Goal: Find specific page/section: Find specific page/section

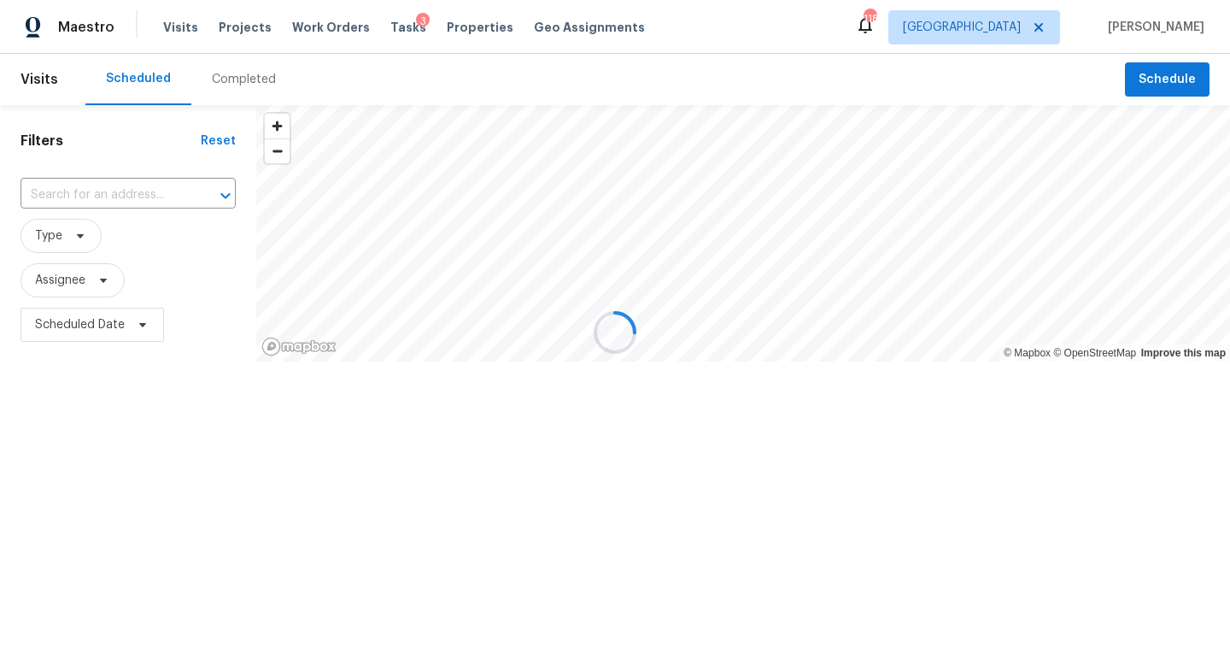
click at [325, 32] on div at bounding box center [615, 332] width 1230 height 665
click at [330, 13] on div "Visits Projects Work Orders Tasks 3 Properties Geo Assignments" at bounding box center [414, 27] width 502 height 34
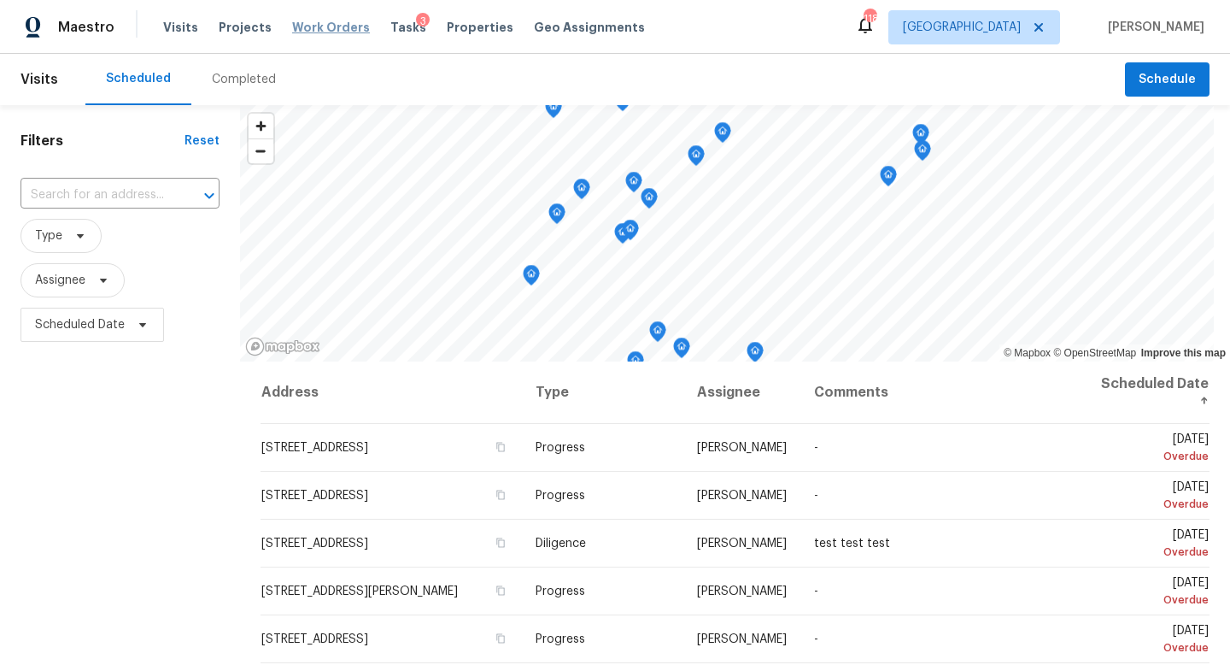
click at [330, 25] on span "Work Orders" at bounding box center [331, 27] width 78 height 17
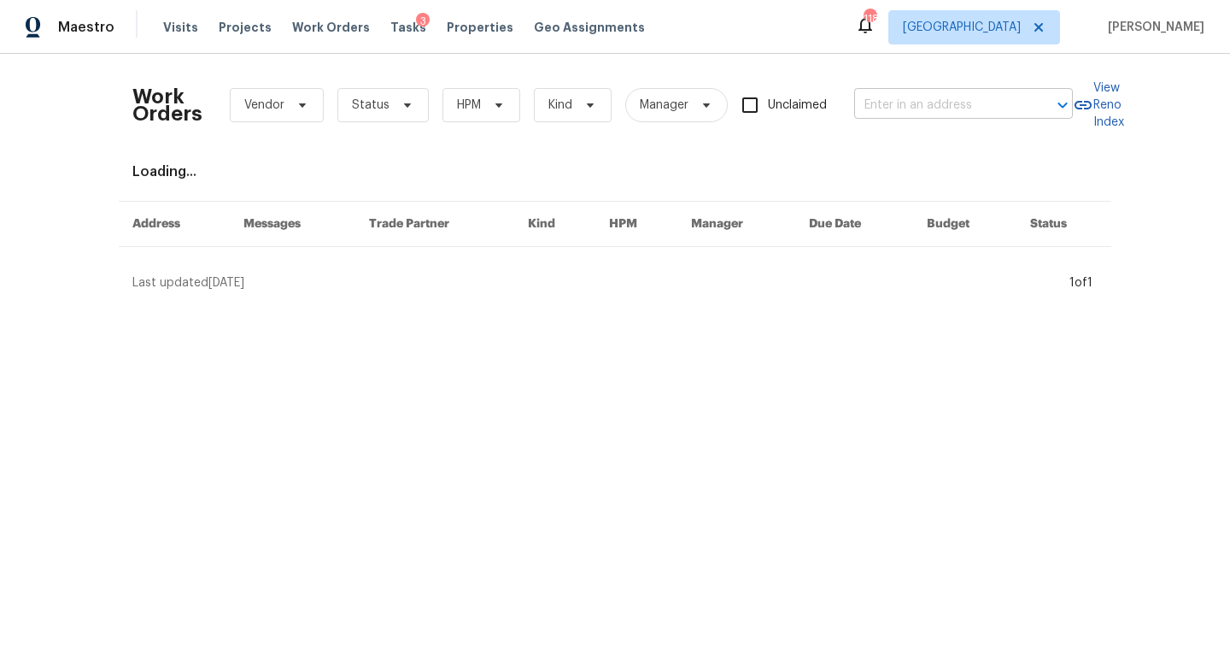
click at [900, 102] on input "text" at bounding box center [939, 105] width 171 height 26
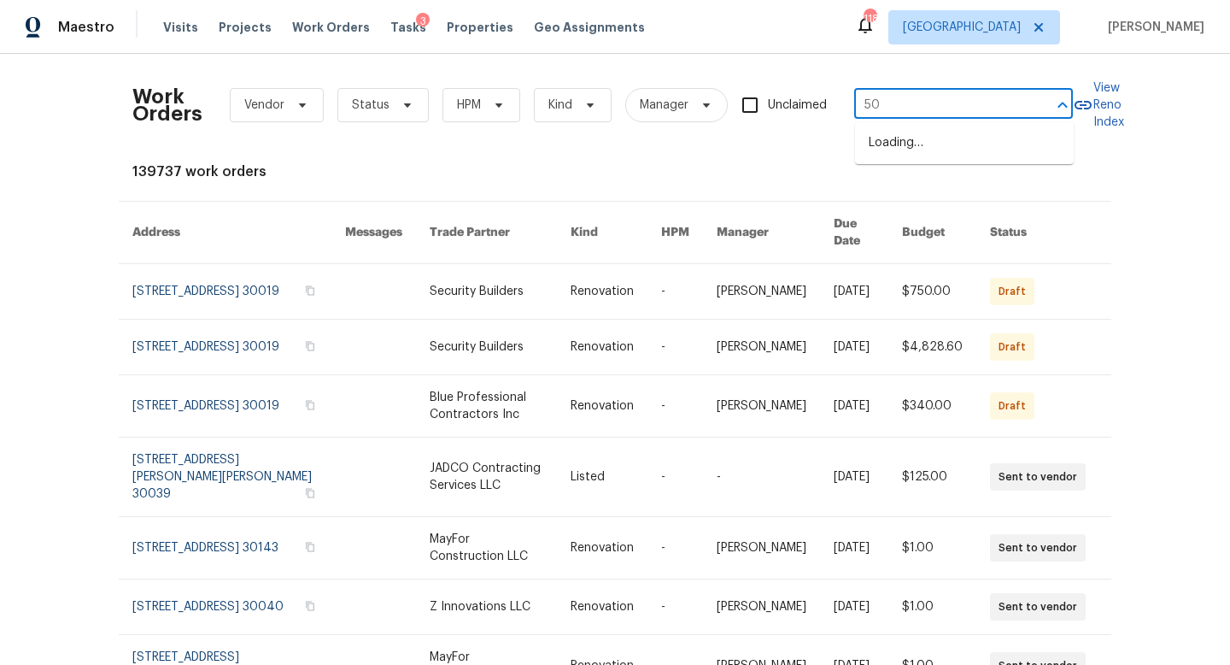
type input "50"
click at [889, 91] on div "Work Orders Vendor Status HPM Kind Manager Unclaimed ​" at bounding box center [602, 105] width 941 height 75
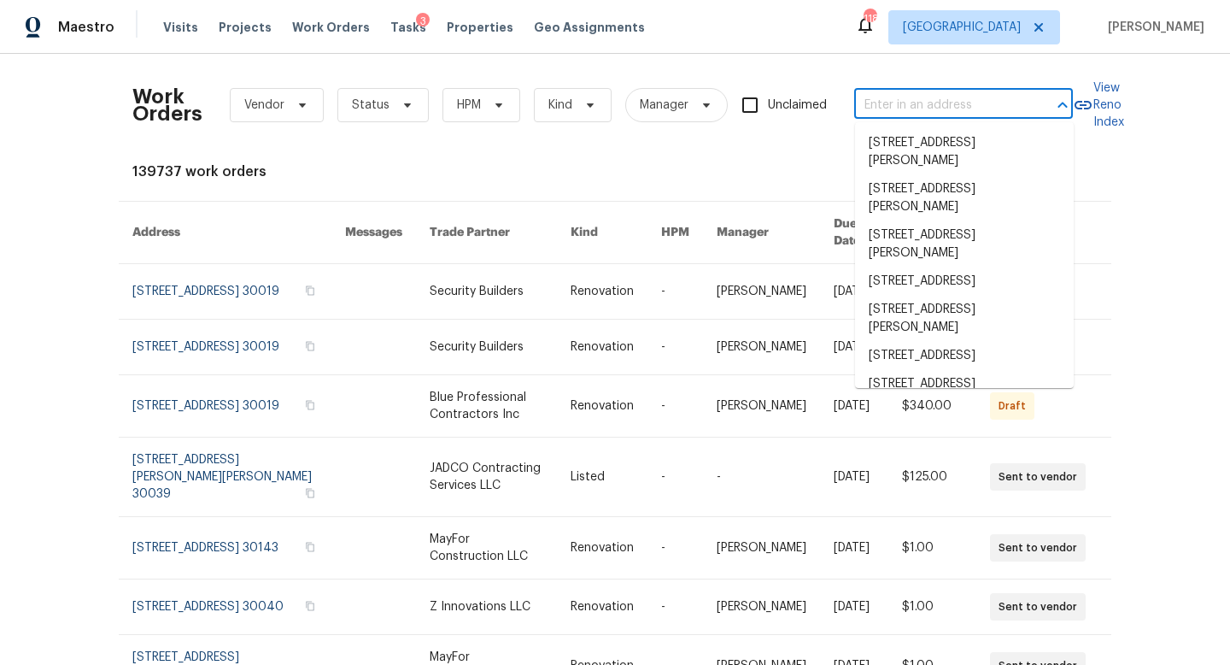
click at [889, 107] on input "text" at bounding box center [939, 105] width 171 height 26
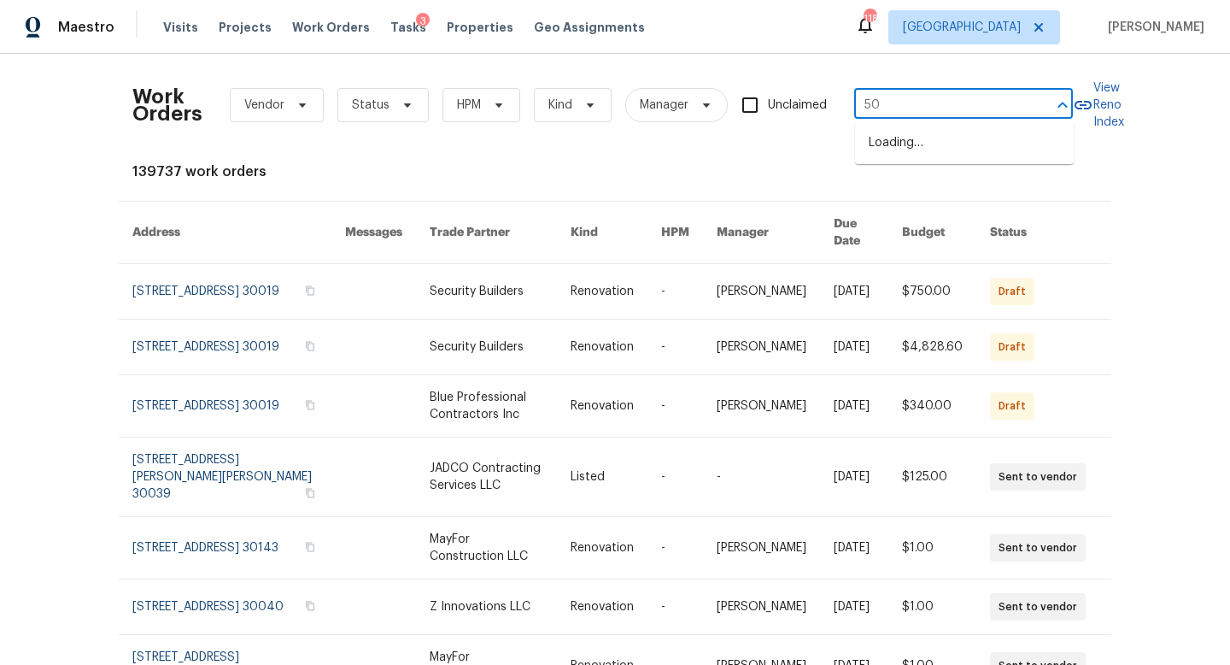
type input "50"
click at [885, 112] on input "text" at bounding box center [939, 105] width 171 height 26
type input "501 fable"
click at [936, 143] on li "[STREET_ADDRESS]" at bounding box center [964, 143] width 219 height 28
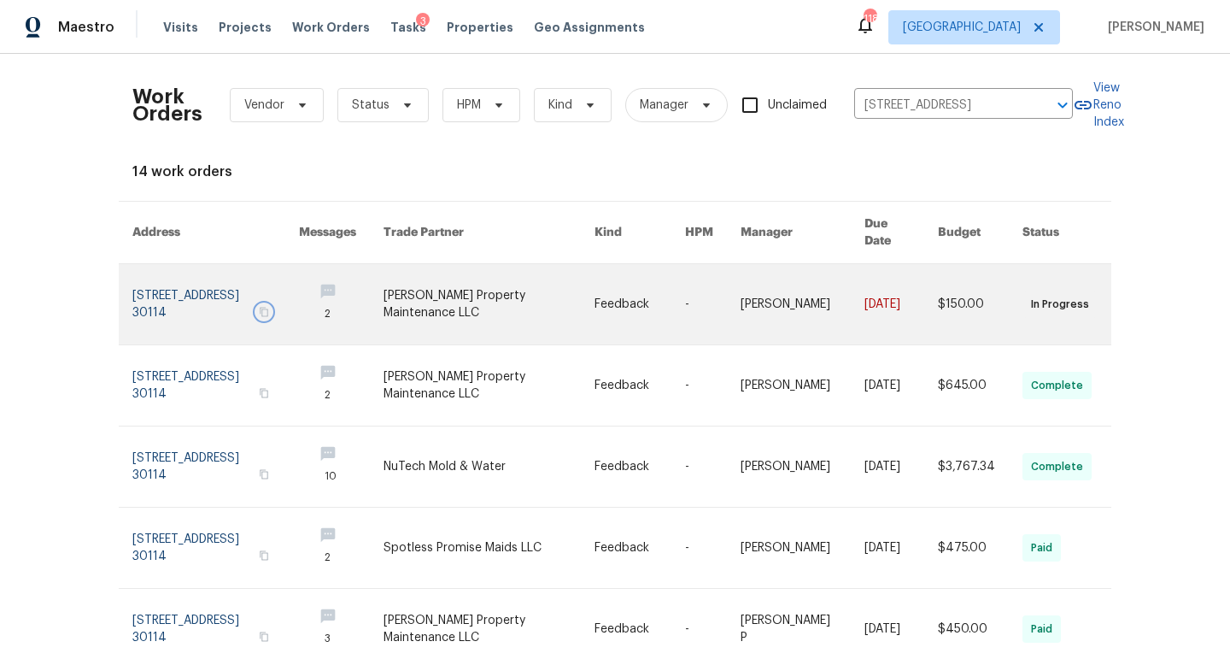
click at [269, 307] on icon "button" at bounding box center [264, 312] width 10 height 10
click at [459, 288] on link at bounding box center [489, 304] width 211 height 80
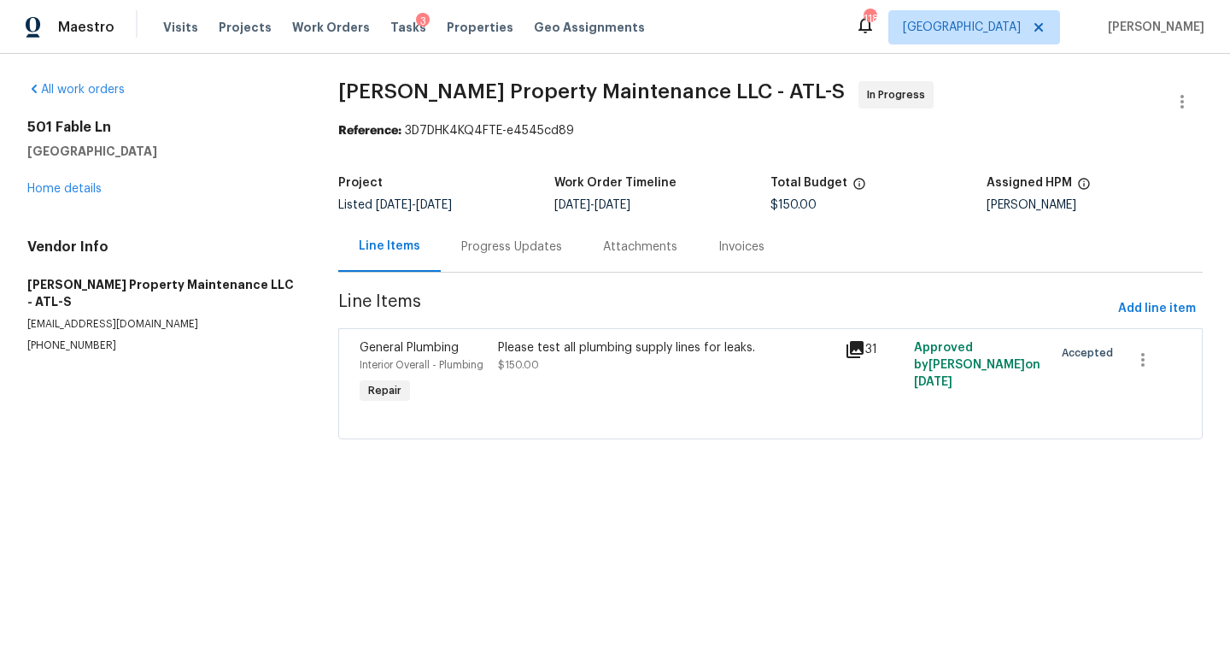
click at [93, 181] on div "[STREET_ADDRESS] Home details" at bounding box center [162, 158] width 270 height 79
click at [91, 185] on link "Home details" at bounding box center [64, 189] width 74 height 12
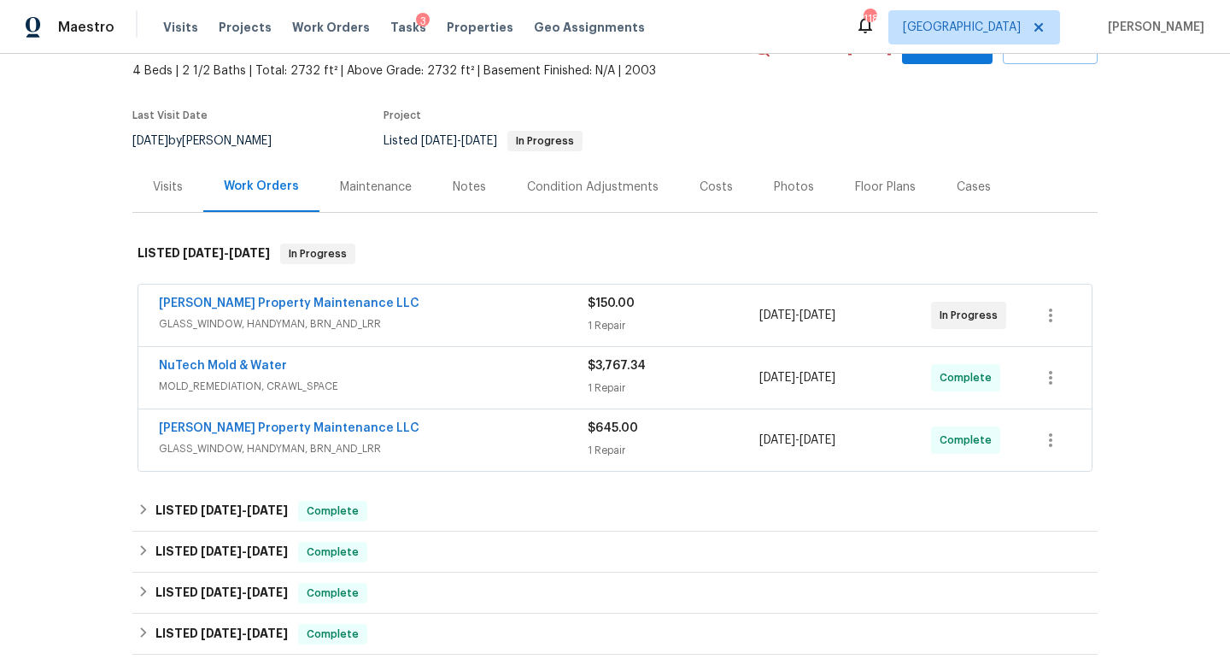
scroll to position [102, 0]
